Goal: Information Seeking & Learning: Compare options

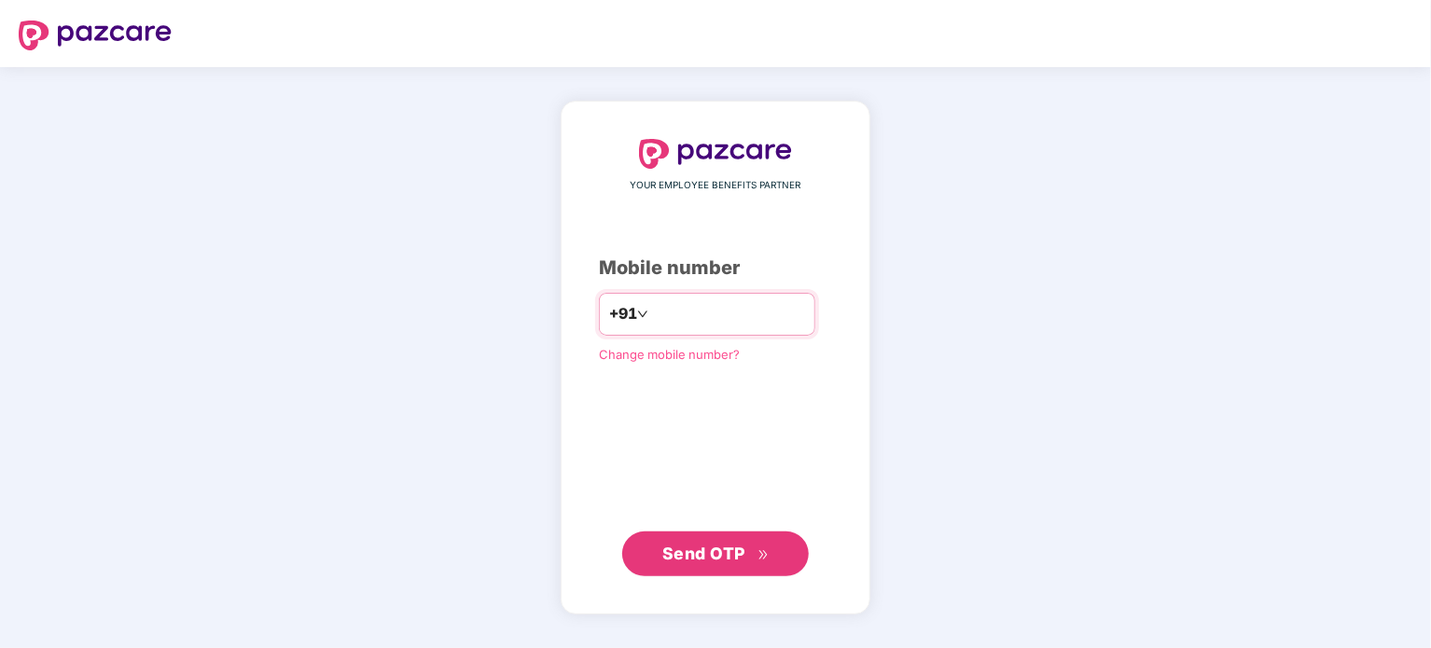
type input "**********"
click at [693, 565] on span "Send OTP" at bounding box center [715, 553] width 107 height 26
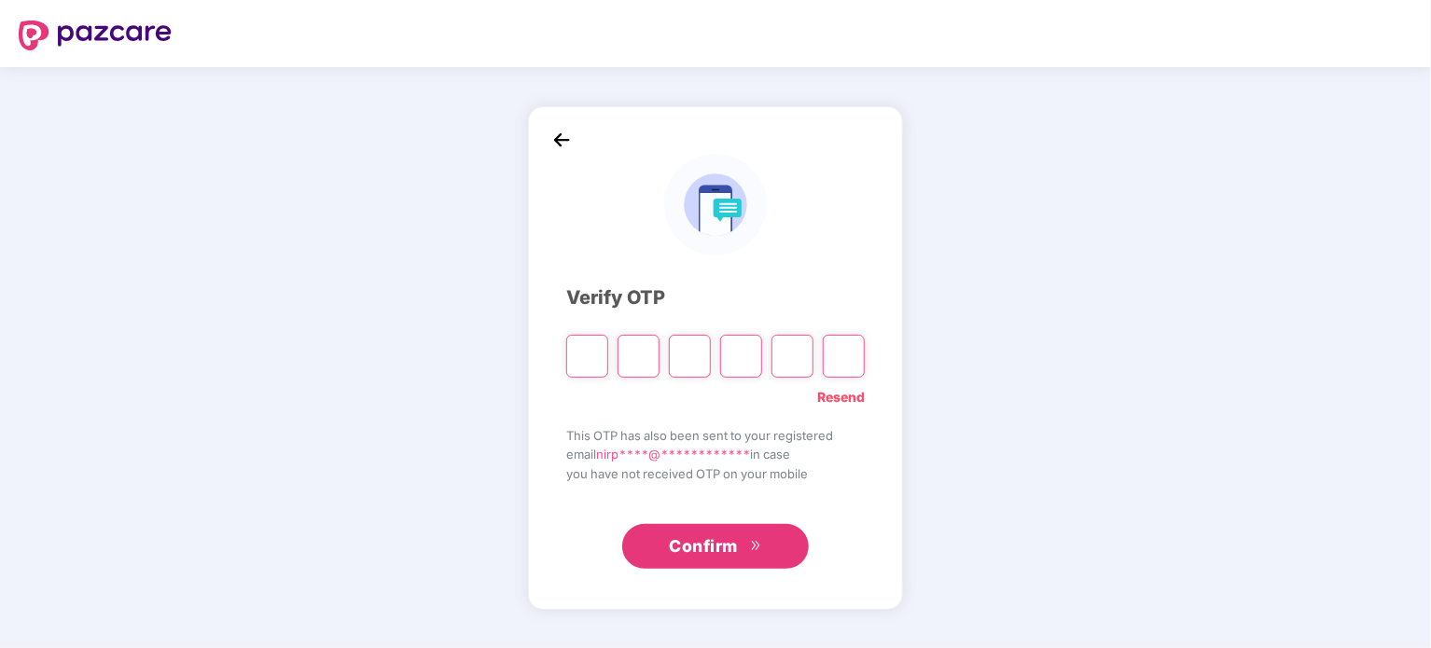
type input "*"
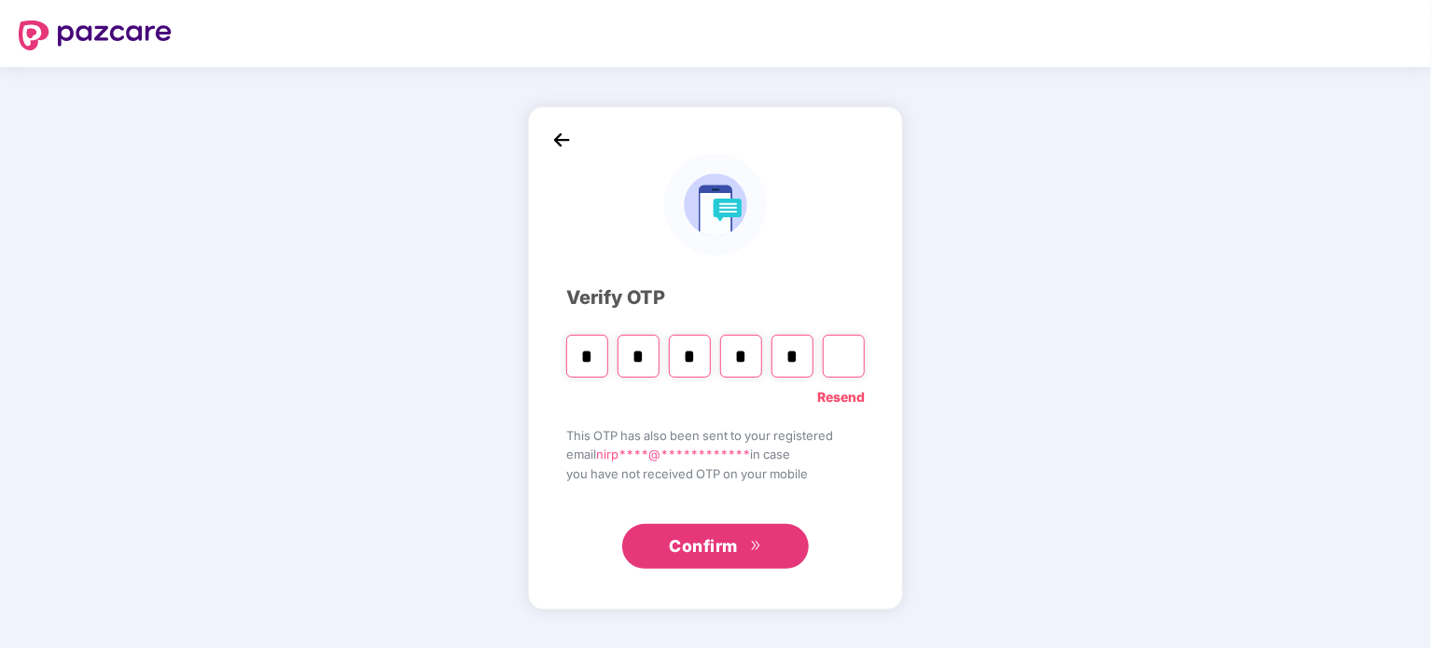
type input "*"
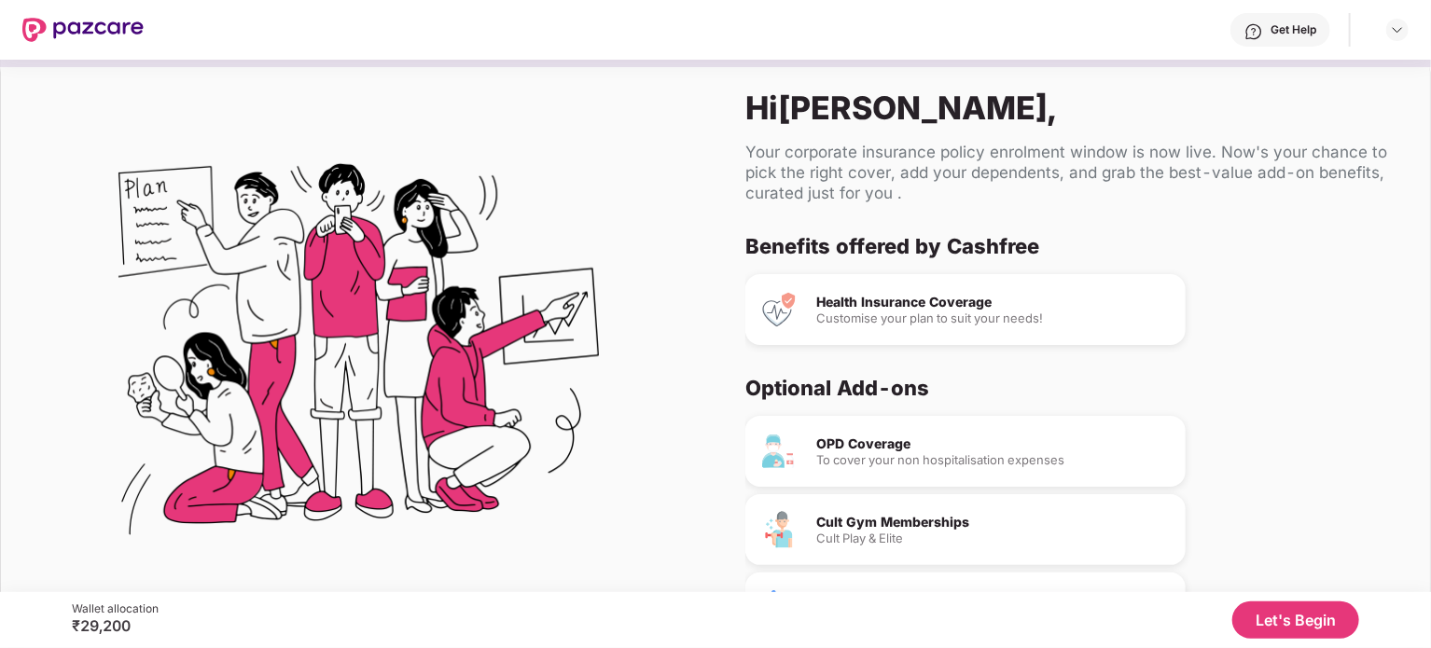
click at [1311, 619] on button "Let's Begin" at bounding box center [1295, 620] width 127 height 37
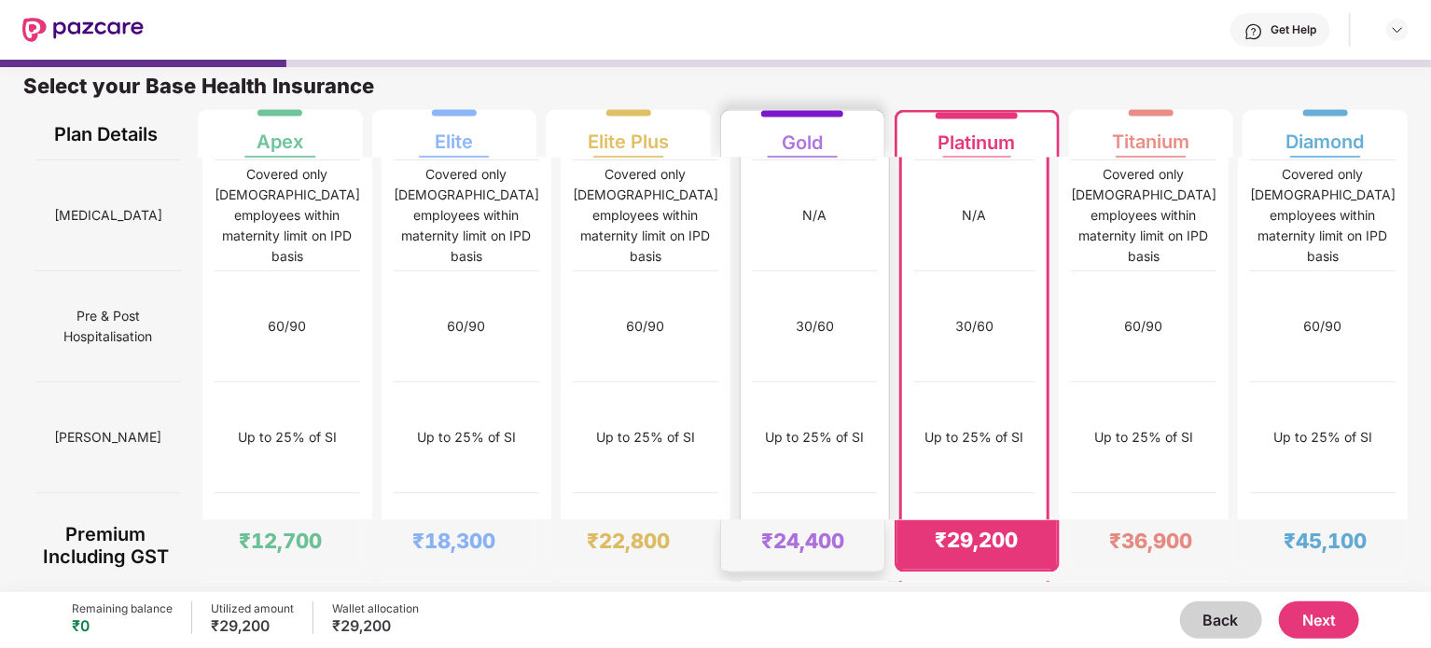
scroll to position [1653, 0]
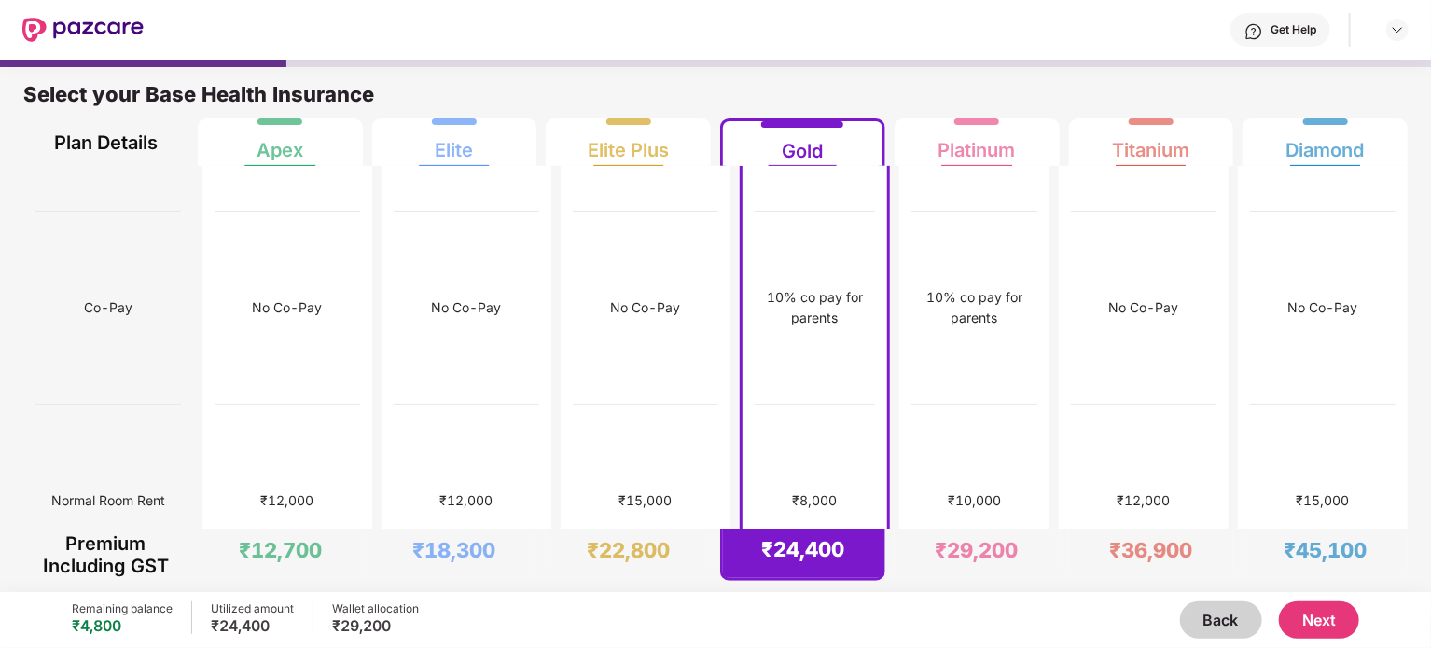
scroll to position [336, 0]
click at [914, 146] on div "Platinum" at bounding box center [977, 142] width 139 height 47
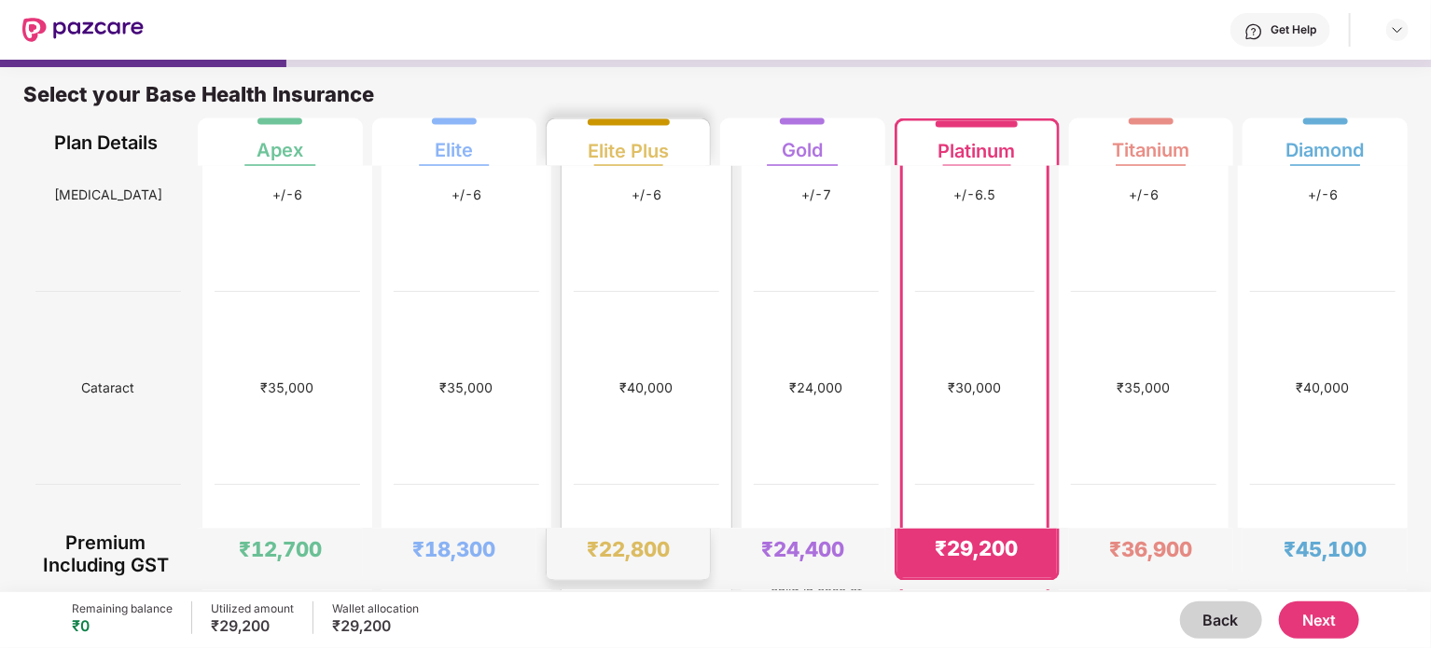
scroll to position [1611, 0]
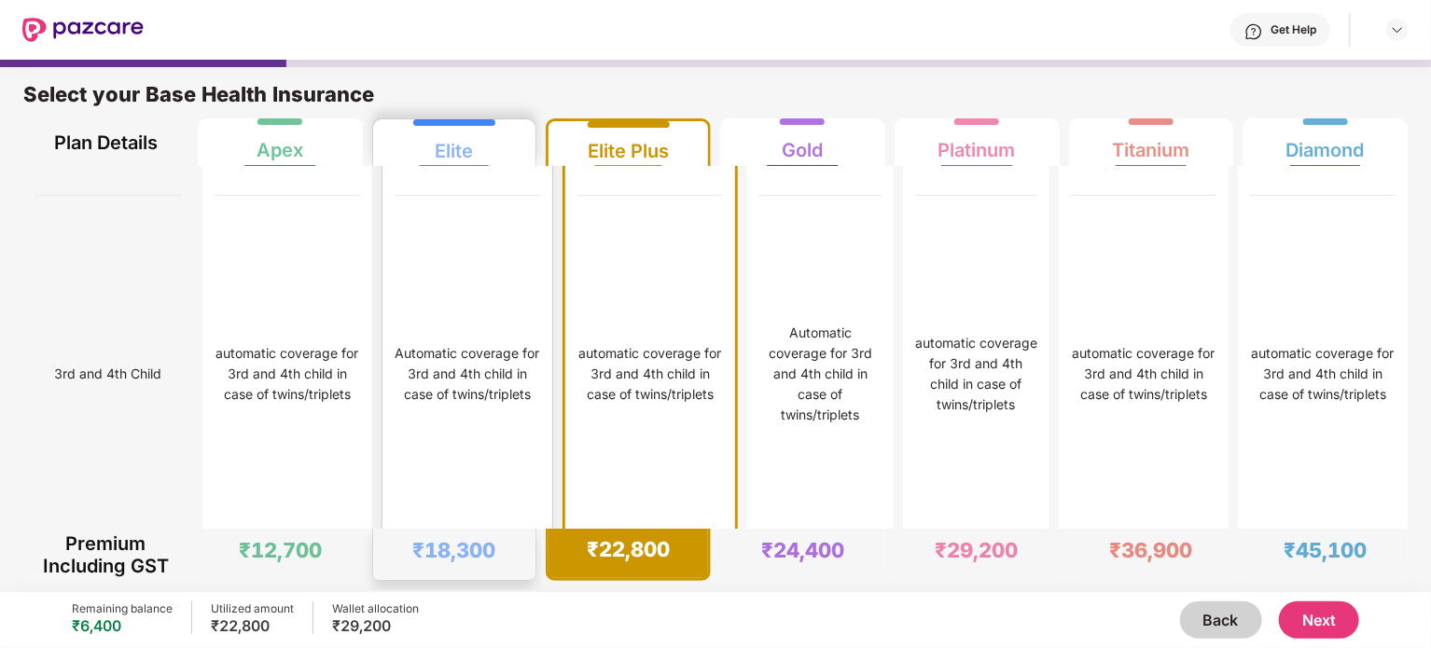
scroll to position [3538, 0]
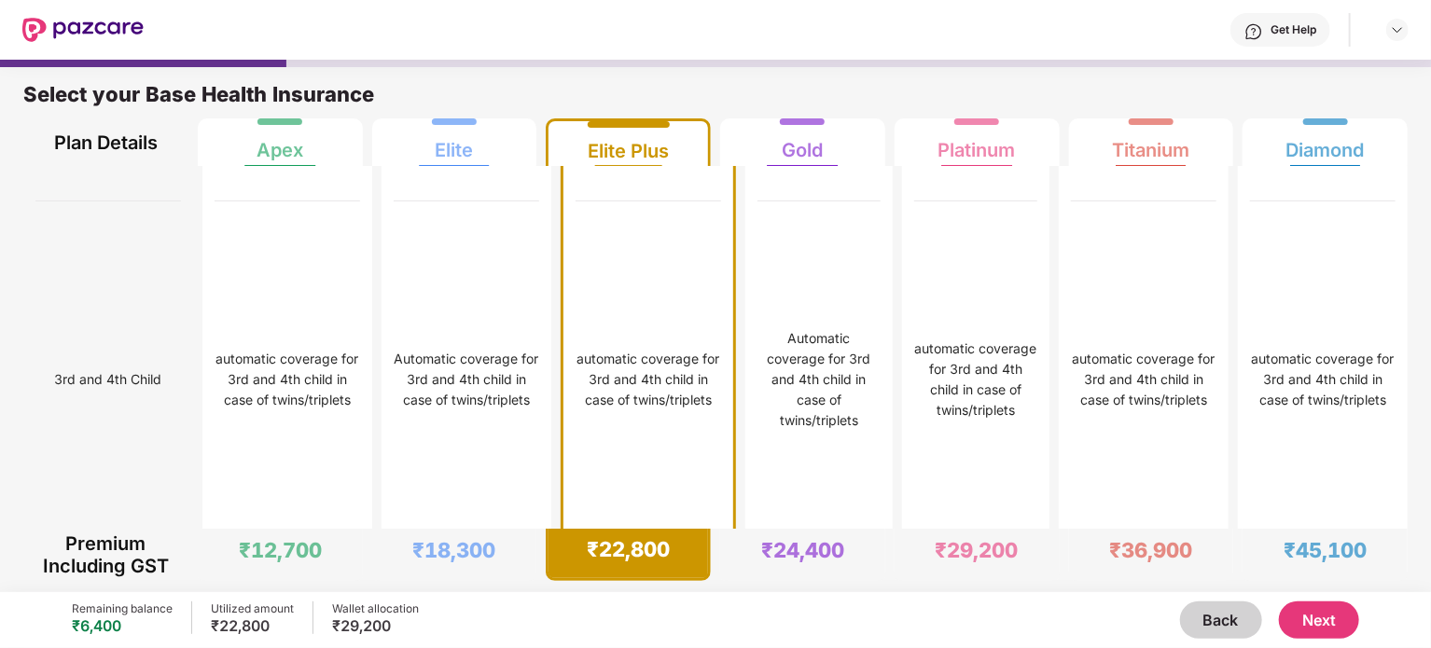
click at [642, 127] on div "Elite Plus" at bounding box center [628, 143] width 81 height 37
click at [651, 202] on div "₹40,000" at bounding box center [649, 22] width 146 height 357
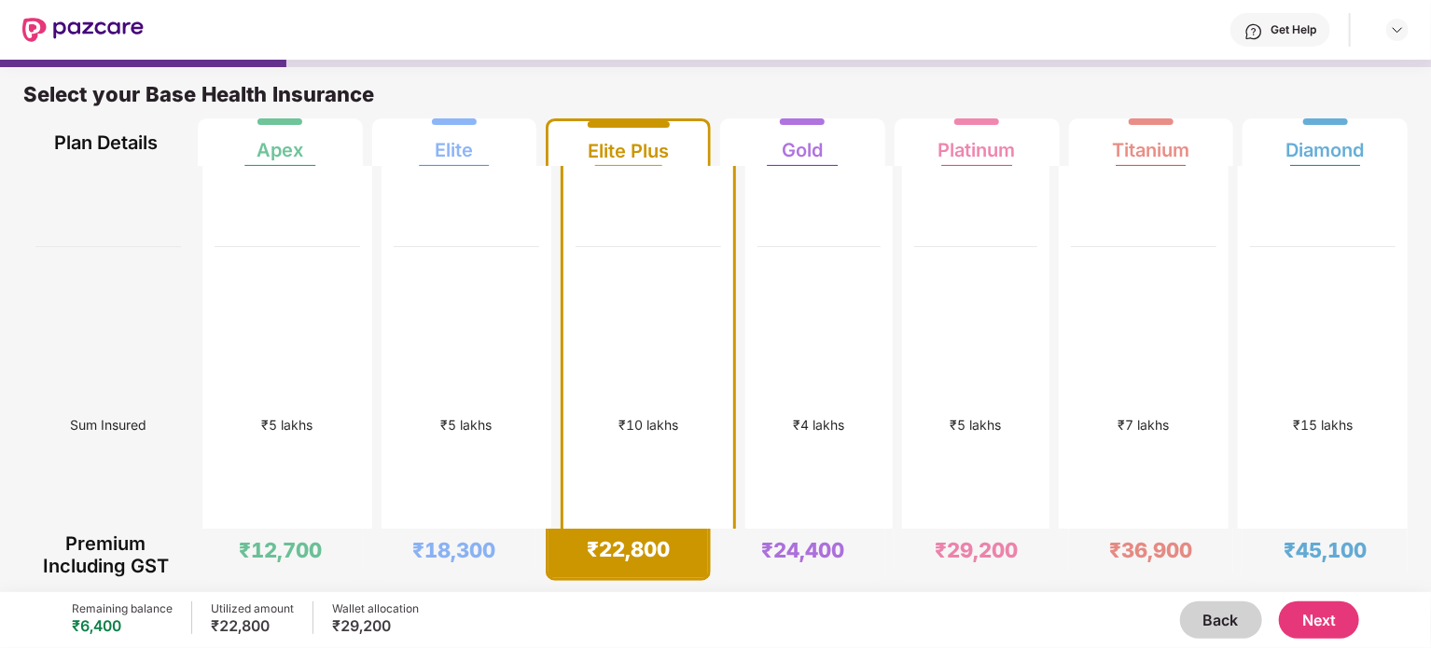
scroll to position [0, 0]
